Goal: Task Accomplishment & Management: Manage account settings

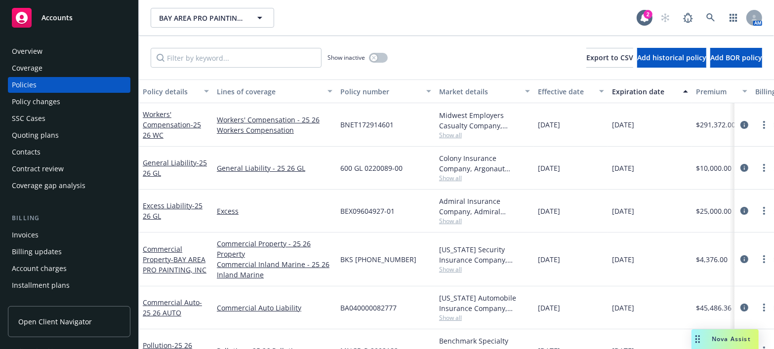
scroll to position [269, 0]
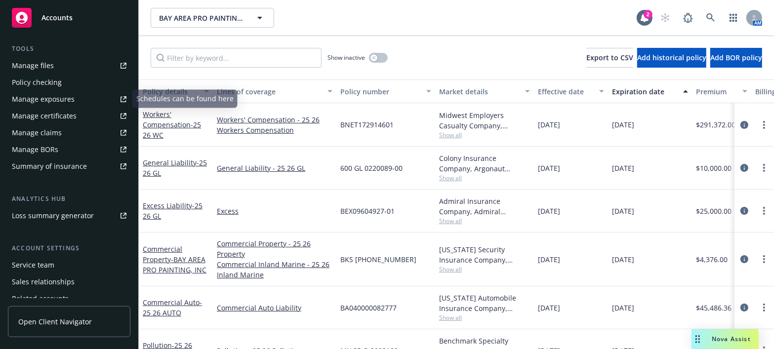
click at [77, 113] on link "Manage certificates" at bounding box center [69, 116] width 122 height 16
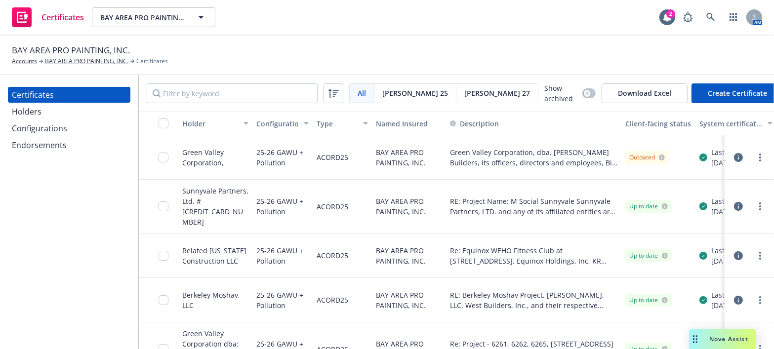
click at [222, 105] on div "All All [PERSON_NAME] 25 [PERSON_NAME] 27 Show archived Download Excel Create C…" at bounding box center [456, 93] width 635 height 37
drag, startPoint x: 230, startPoint y: 95, endPoint x: 251, endPoint y: 88, distance: 22.3
click at [229, 94] on input "Filter by keyword" at bounding box center [232, 93] width 171 height 20
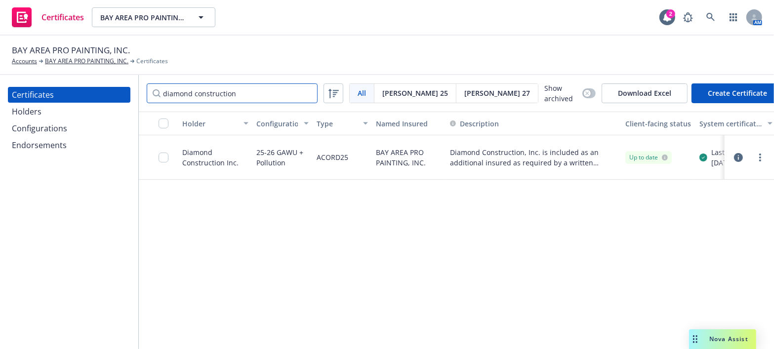
type input "diamond construction"
click at [759, 158] on icon "more" at bounding box center [760, 158] width 2 height 8
click at [682, 174] on link "Edit" at bounding box center [687, 176] width 158 height 20
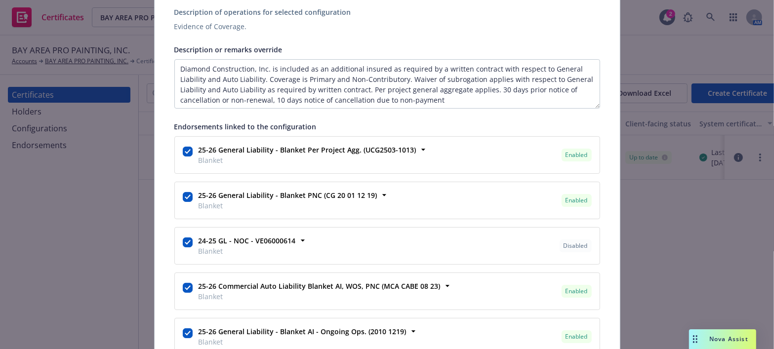
scroll to position [583, 0]
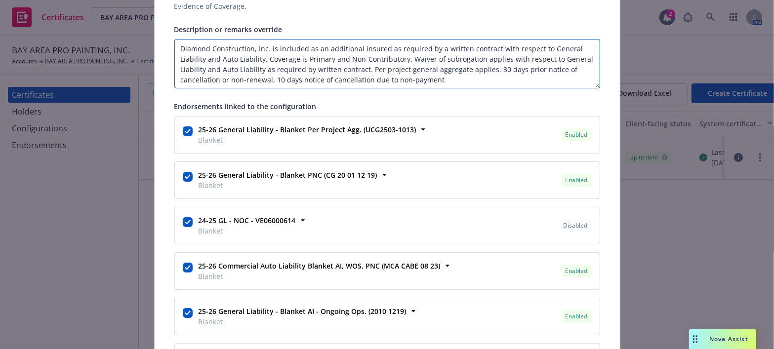
click at [175, 44] on textarea "Diamond Construction, Inc. is included as an additional insured as required by …" at bounding box center [387, 63] width 426 height 49
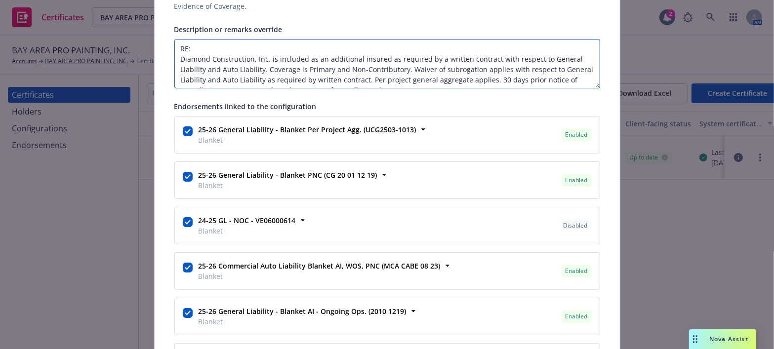
drag, startPoint x: 207, startPoint y: 47, endPoint x: 202, endPoint y: 51, distance: 7.4
click at [202, 51] on textarea "RE: Diamond Construction, Inc. is included as an additional insured as required…" at bounding box center [387, 63] width 426 height 49
paste textarea "Nova Condominiums 375 W El Pintado Danville, CA 94526"
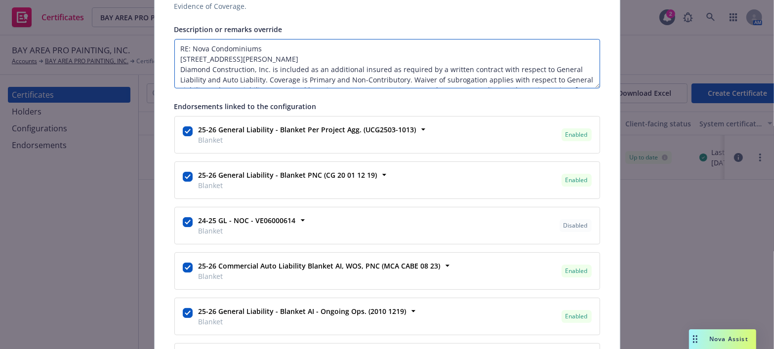
click at [175, 59] on textarea "RE: Nova Condominiums 375 W El Pintado Danville, CA 94526 Diamond Construction,…" at bounding box center [387, 63] width 426 height 49
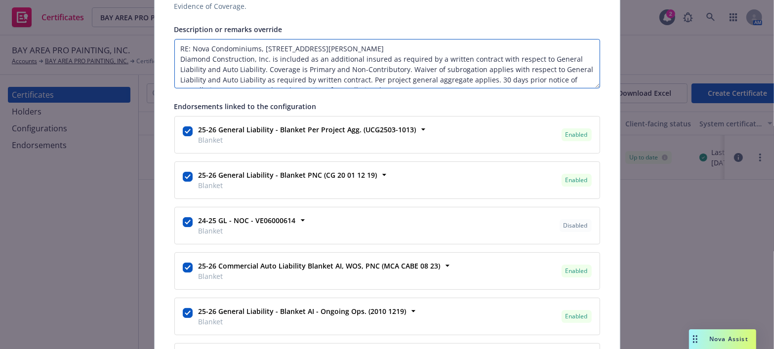
click at [177, 61] on textarea "RE: Nova Condominiums, 375 W El Pintado Danville, CA 94526 Diamond Construction…" at bounding box center [387, 63] width 426 height 49
click at [403, 55] on textarea "RE: Nova Condominiums, 375 W El Pintado, Danville, CA 94526 Diamond Constructio…" at bounding box center [387, 63] width 426 height 49
click at [396, 46] on textarea "RE: Nova Condominiums, 375 W El Pintado, Danville, CA 94526 Diamond Constructio…" at bounding box center [387, 63] width 426 height 49
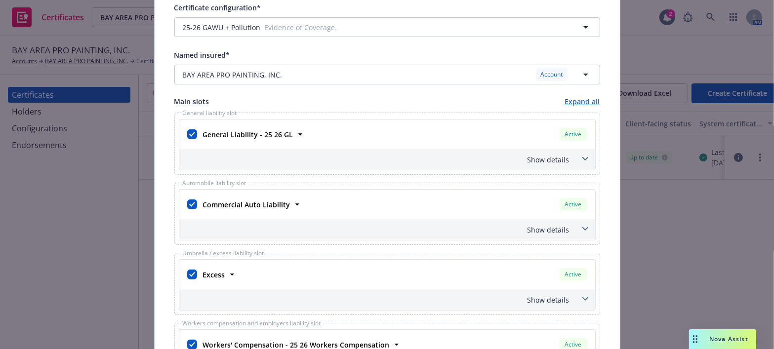
scroll to position [0, 0]
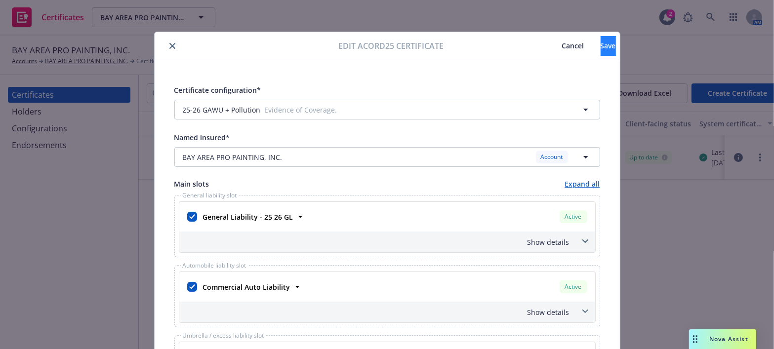
type textarea "RE: Nova Condominiums, 375 W El Pintado, Danville, CA 94526. Diamond Constructi…"
click at [601, 51] on button "Save" at bounding box center [608, 46] width 15 height 20
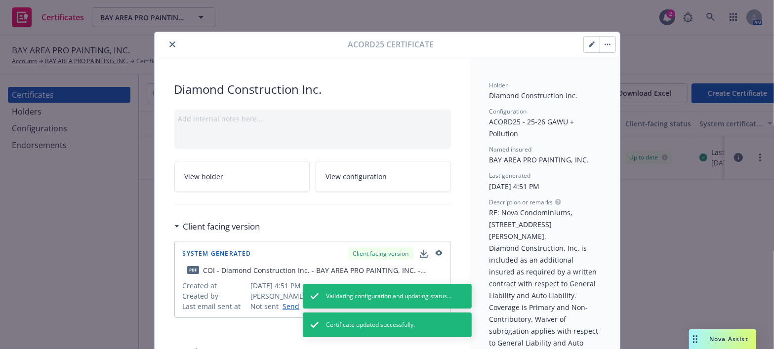
click at [162, 42] on div at bounding box center [254, 45] width 190 height 12
click at [173, 43] on button "close" at bounding box center [172, 45] width 12 height 12
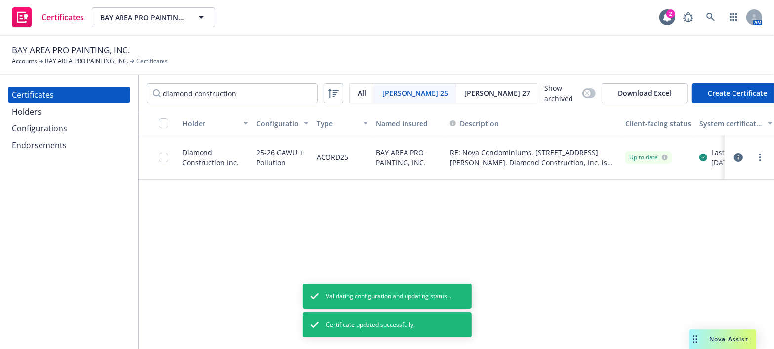
click at [767, 153] on div at bounding box center [748, 158] width 41 height 20
click at [761, 160] on circle "more" at bounding box center [760, 161] width 2 height 2
click at [647, 212] on link "Regenerate" at bounding box center [687, 216] width 158 height 20
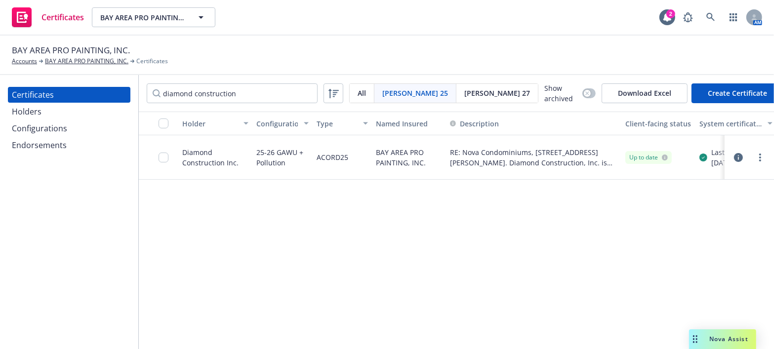
click at [758, 163] on div at bounding box center [748, 158] width 41 height 20
click at [758, 155] on link "more" at bounding box center [760, 158] width 12 height 12
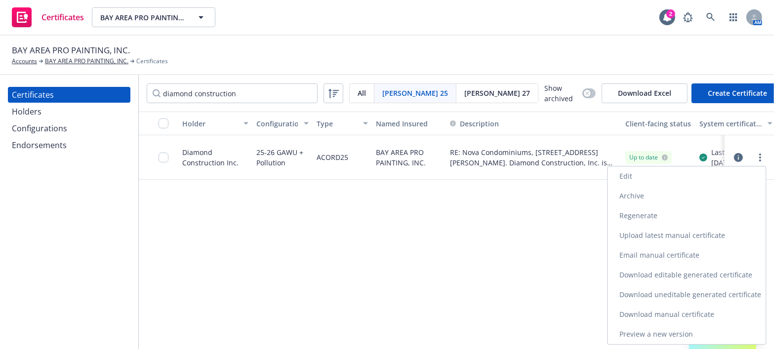
click at [625, 208] on link "Regenerate" at bounding box center [687, 216] width 158 height 20
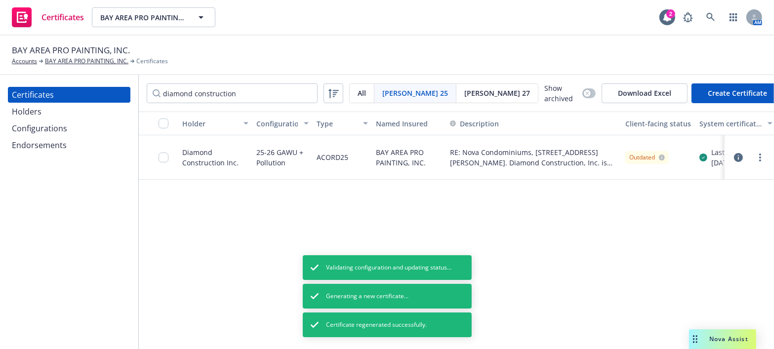
click at [737, 157] on icon "button" at bounding box center [738, 157] width 9 height 9
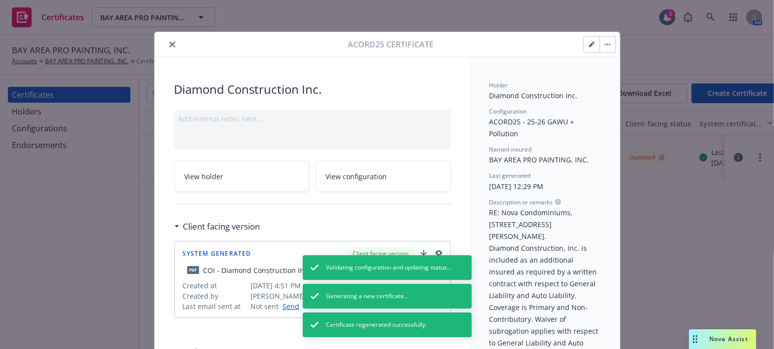
click at [162, 45] on div at bounding box center [254, 45] width 190 height 12
click at [169, 46] on icon "close" at bounding box center [172, 44] width 6 height 6
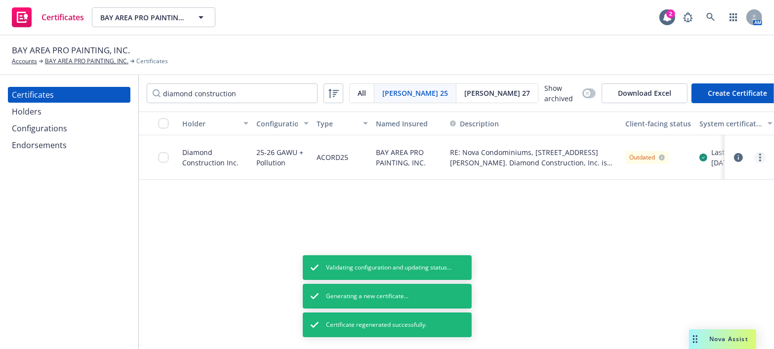
click at [762, 153] on link "more" at bounding box center [760, 158] width 12 height 12
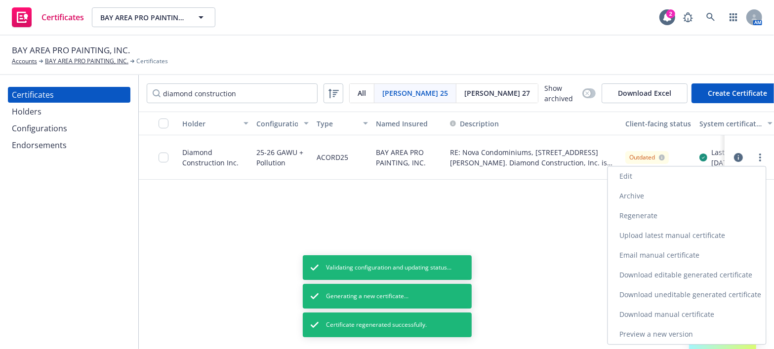
click at [664, 289] on link "Download uneditable generated certificate" at bounding box center [687, 295] width 158 height 20
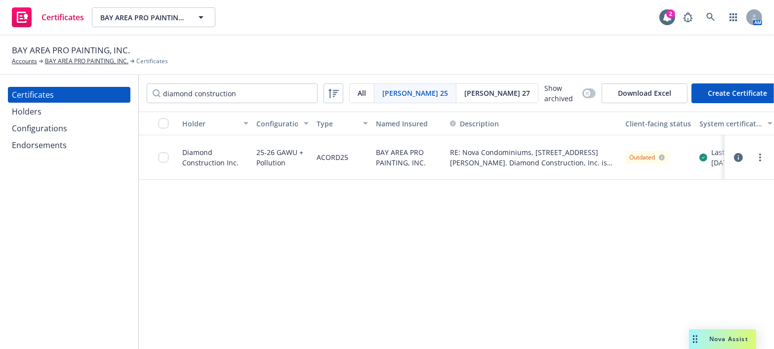
click at [165, 151] on div at bounding box center [167, 157] width 16 height 32
click at [165, 154] on input "checkbox" at bounding box center [164, 158] width 10 height 10
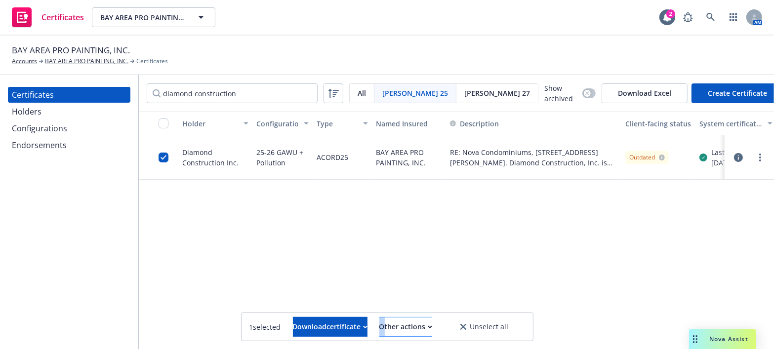
drag, startPoint x: 400, startPoint y: 330, endPoint x: 394, endPoint y: 327, distance: 6.6
click at [394, 327] on div "1 selected Download certificate Other actions Unselect all" at bounding box center [387, 327] width 291 height 28
click at [394, 326] on button "Other actions" at bounding box center [405, 327] width 53 height 20
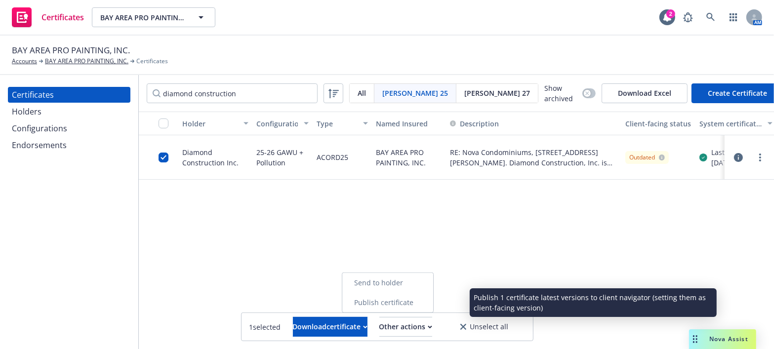
click at [396, 310] on link "Publish certificate" at bounding box center [387, 303] width 91 height 20
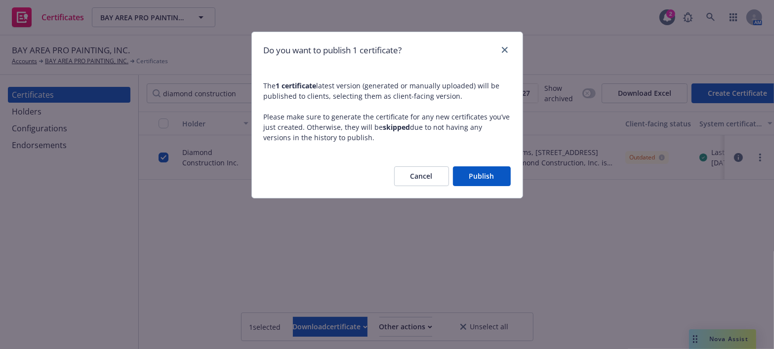
click at [497, 168] on button "Publish" at bounding box center [482, 176] width 58 height 20
